Goal: Information Seeking & Learning: Learn about a topic

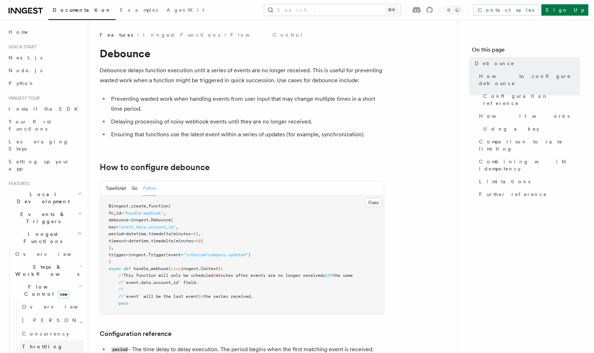
click at [53, 340] on link "Throttling" at bounding box center [51, 346] width 64 height 13
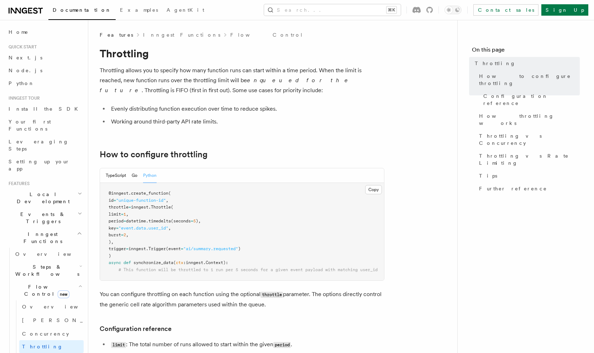
click at [51, 353] on link "Rate limiting" at bounding box center [51, 359] width 64 height 13
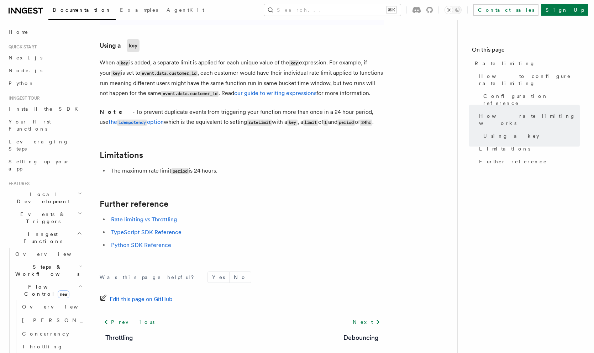
scroll to position [1051, 0]
click at [148, 216] on link "Rate limiting vs Throttling" at bounding box center [144, 219] width 66 height 7
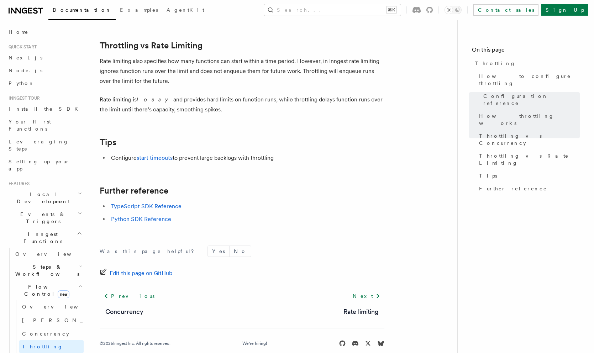
scroll to position [749, 0]
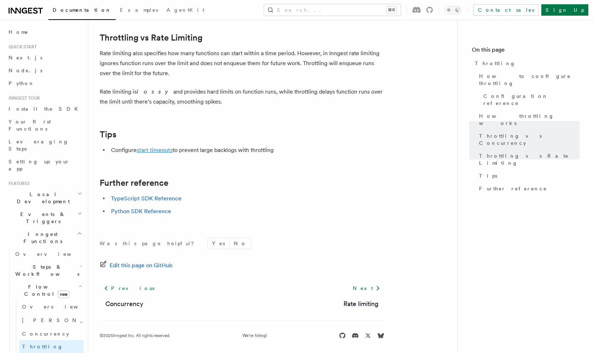
click at [153, 153] on link "start timeouts" at bounding box center [155, 150] width 36 height 7
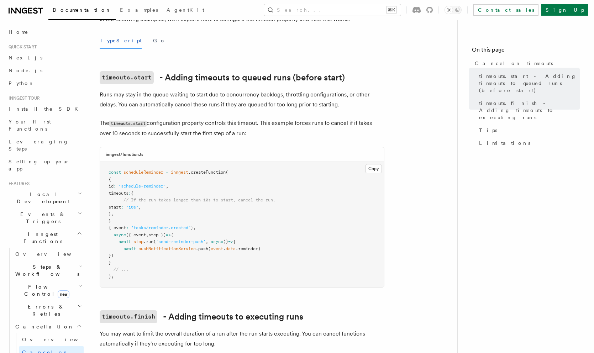
scroll to position [110, 0]
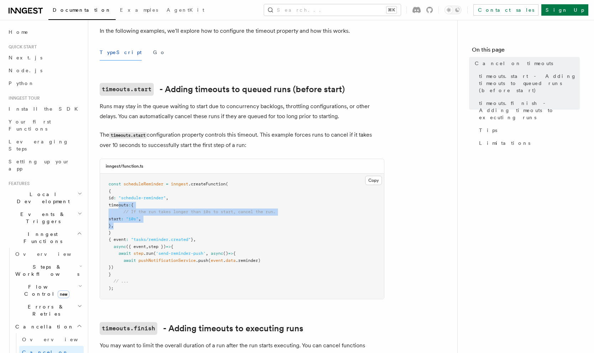
drag, startPoint x: 126, startPoint y: 217, endPoint x: 119, endPoint y: 199, distance: 20.0
click at [119, 199] on pre "const scheduleReminder = inngest .createFunction ( { id : "schedule-reminder" ,…" at bounding box center [242, 236] width 284 height 125
copy code "timeouts : { // If the run takes longer than 10s to start, cancel the run. star…"
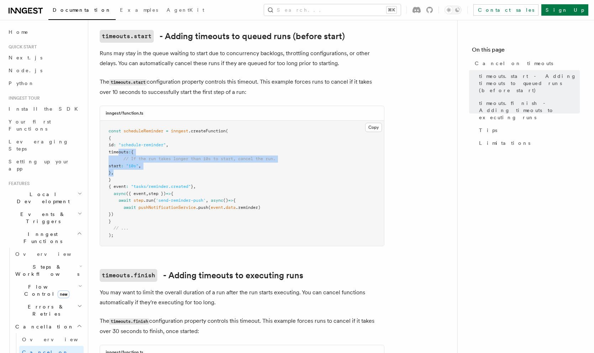
scroll to position [0, 0]
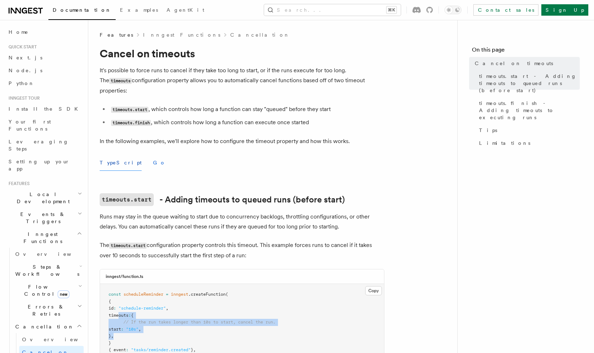
click at [153, 155] on button "Go" at bounding box center [159, 163] width 13 height 16
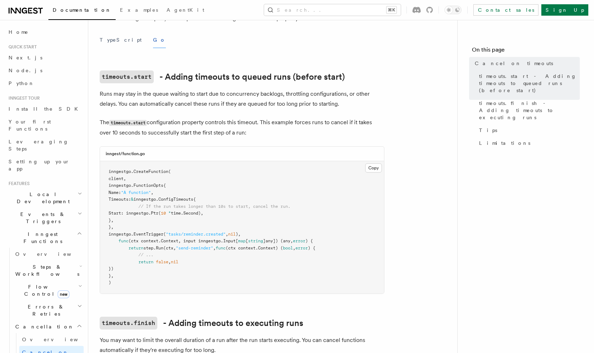
scroll to position [123, 0]
click at [44, 333] on link "Overview" at bounding box center [51, 339] width 64 height 13
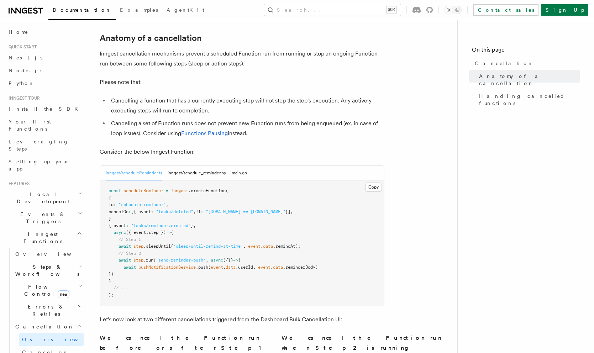
scroll to position [237, 0]
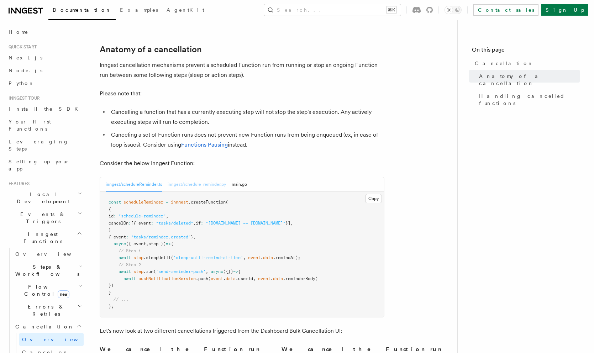
click at [210, 177] on button "inngest/schedule_reminder.py" at bounding box center [197, 184] width 58 height 15
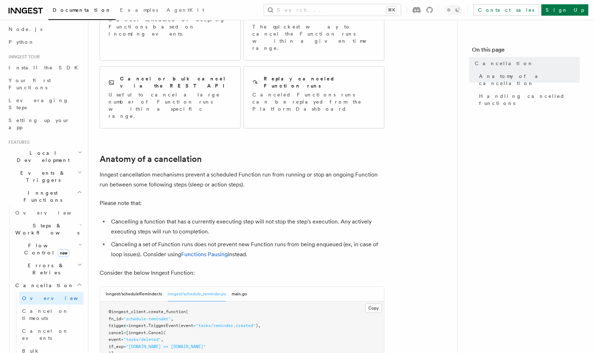
scroll to position [43, 0]
click at [58, 327] on span "Cancel on events" at bounding box center [45, 333] width 47 height 13
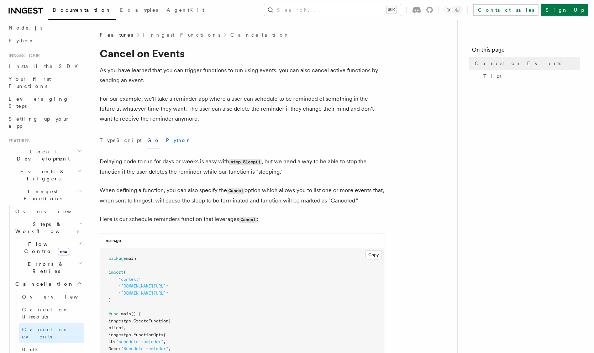
click at [166, 144] on button "Python" at bounding box center [179, 140] width 26 height 16
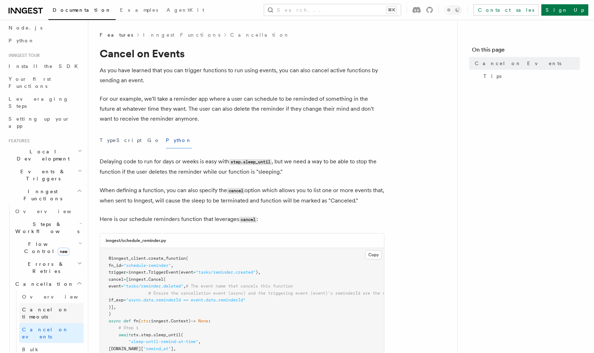
click at [48, 307] on span "Cancel on timeouts" at bounding box center [45, 313] width 47 height 13
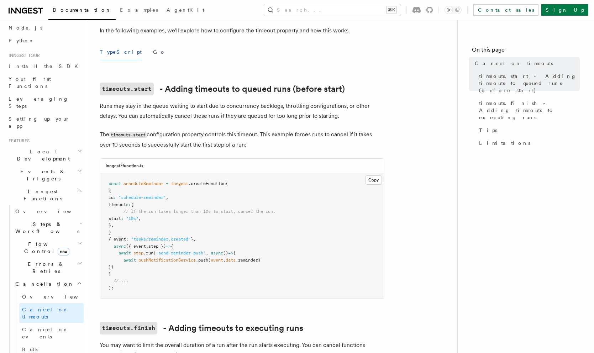
scroll to position [115, 0]
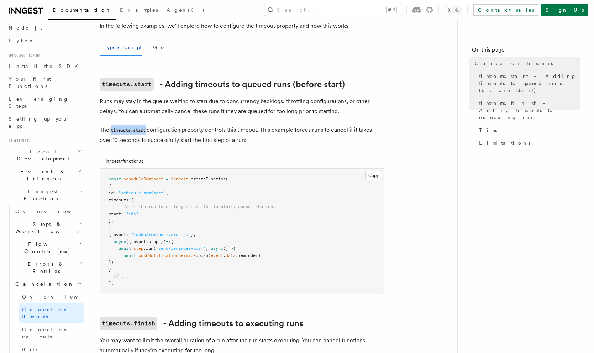
drag, startPoint x: 149, startPoint y: 121, endPoint x: 113, endPoint y: 123, distance: 36.0
click at [113, 125] on p "The timeouts.start configuration property controls this timeout. This example f…" at bounding box center [242, 135] width 285 height 20
copy code "timeouts.start"
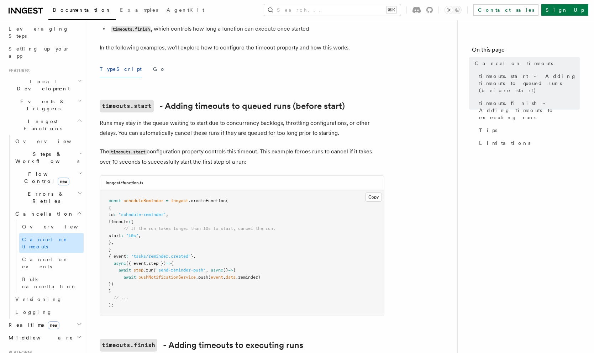
scroll to position [114, 0]
click at [78, 169] on icon "button" at bounding box center [80, 172] width 4 height 6
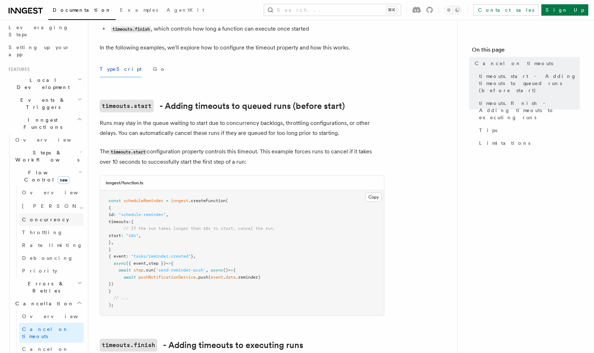
click at [65, 213] on link "Concurrency" at bounding box center [51, 219] width 64 height 13
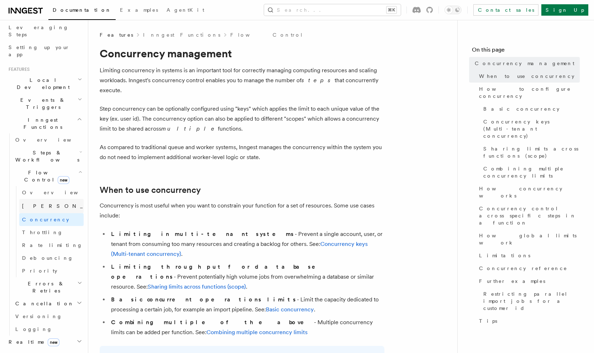
click at [58, 199] on link "Singleton new" at bounding box center [51, 206] width 64 height 14
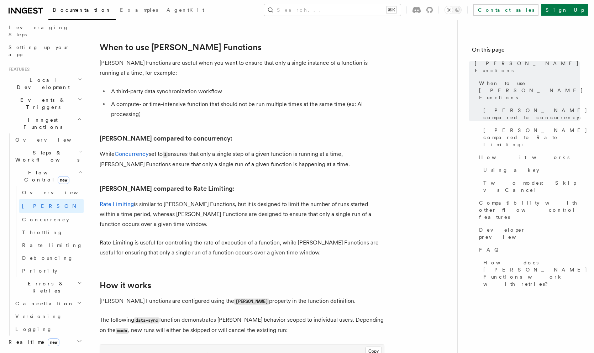
scroll to position [312, 0]
click at [80, 149] on icon "button" at bounding box center [80, 152] width 3 height 6
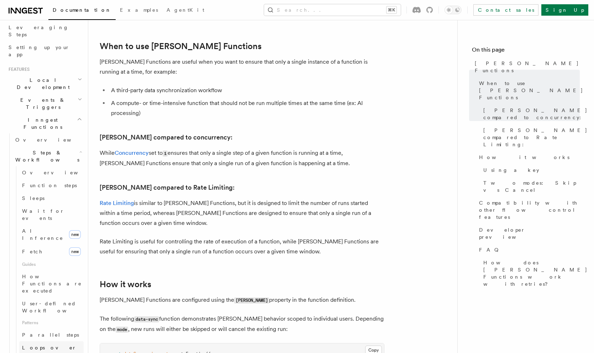
click at [60, 341] on link "Loops over steps" at bounding box center [51, 351] width 64 height 20
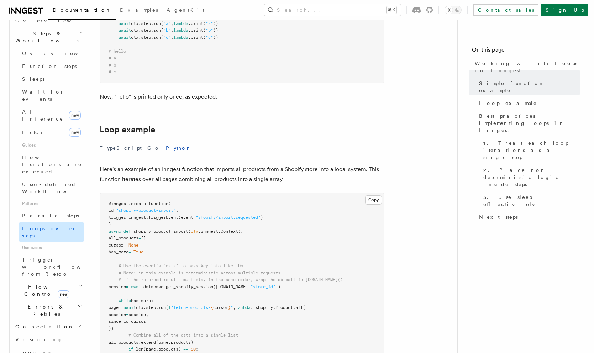
scroll to position [231, 0]
click at [75, 283] on h2 "Flow Control new" at bounding box center [47, 293] width 71 height 20
click at [53, 315] on link "Singleton new" at bounding box center [51, 322] width 64 height 14
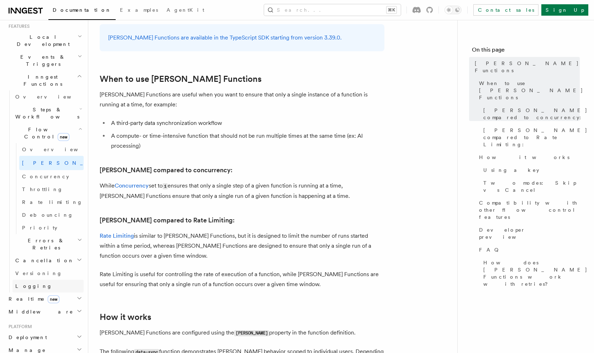
scroll to position [145, 0]
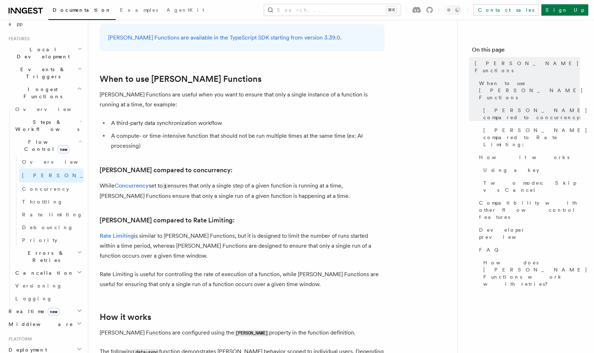
click at [78, 269] on icon "button" at bounding box center [80, 272] width 6 height 6
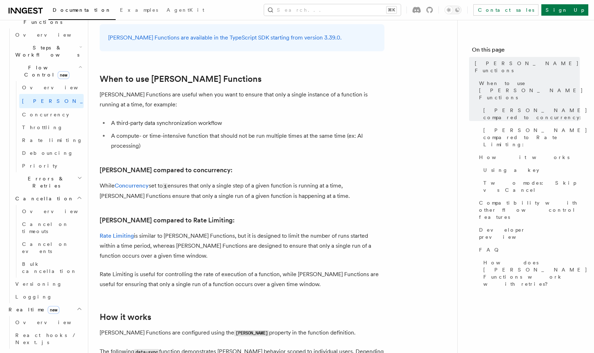
scroll to position [222, 0]
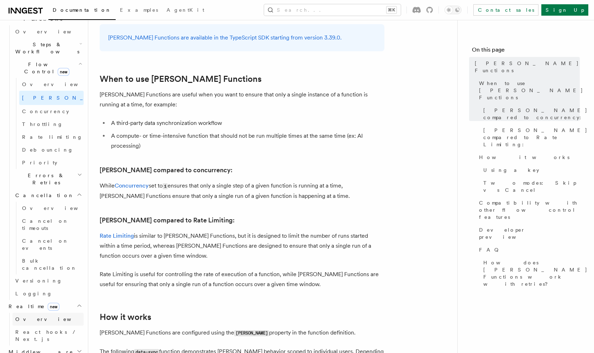
click at [52, 313] on link "Overview" at bounding box center [47, 319] width 71 height 13
